Goal: Find specific page/section: Find specific page/section

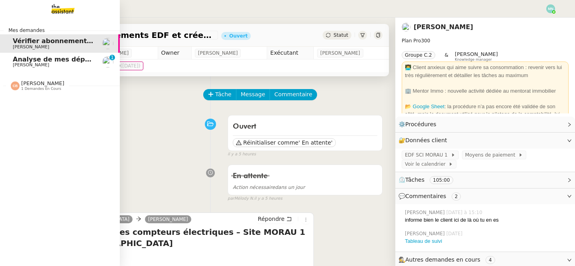
click at [17, 63] on span "[PERSON_NAME]" at bounding box center [31, 64] width 36 height 5
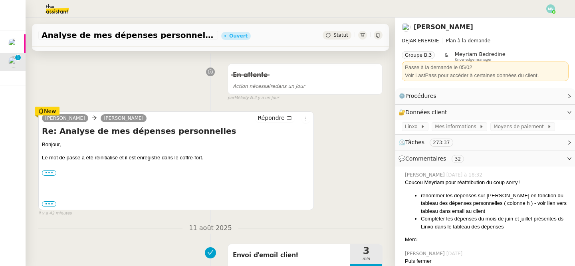
scroll to position [126, 0]
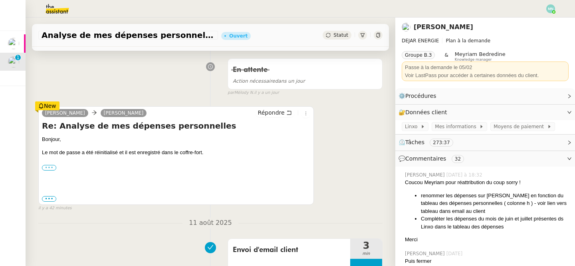
click at [45, 169] on label "•••" at bounding box center [49, 168] width 14 height 6
click at [0, 0] on input "•••" at bounding box center [0, 0] width 0 height 0
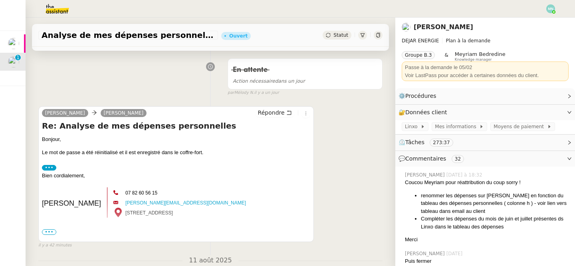
click at [51, 231] on span "•••" at bounding box center [49, 232] width 14 height 6
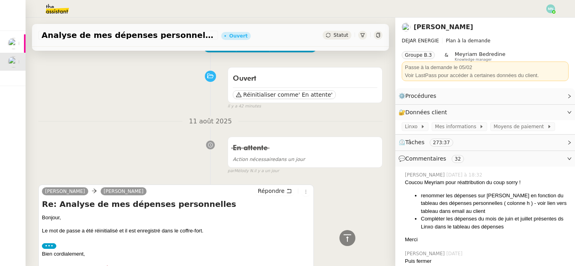
scroll to position [0, 0]
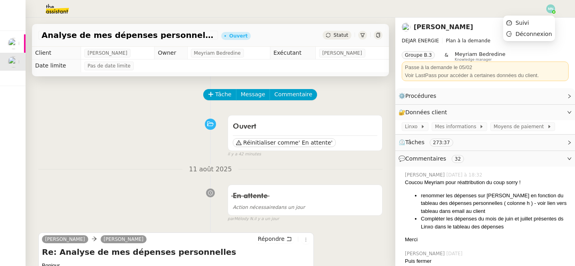
click at [550, 9] on img at bounding box center [550, 8] width 9 height 9
click at [532, 21] on li "Suivi" at bounding box center [529, 22] width 52 height 11
